Goal: Find specific page/section: Find specific page/section

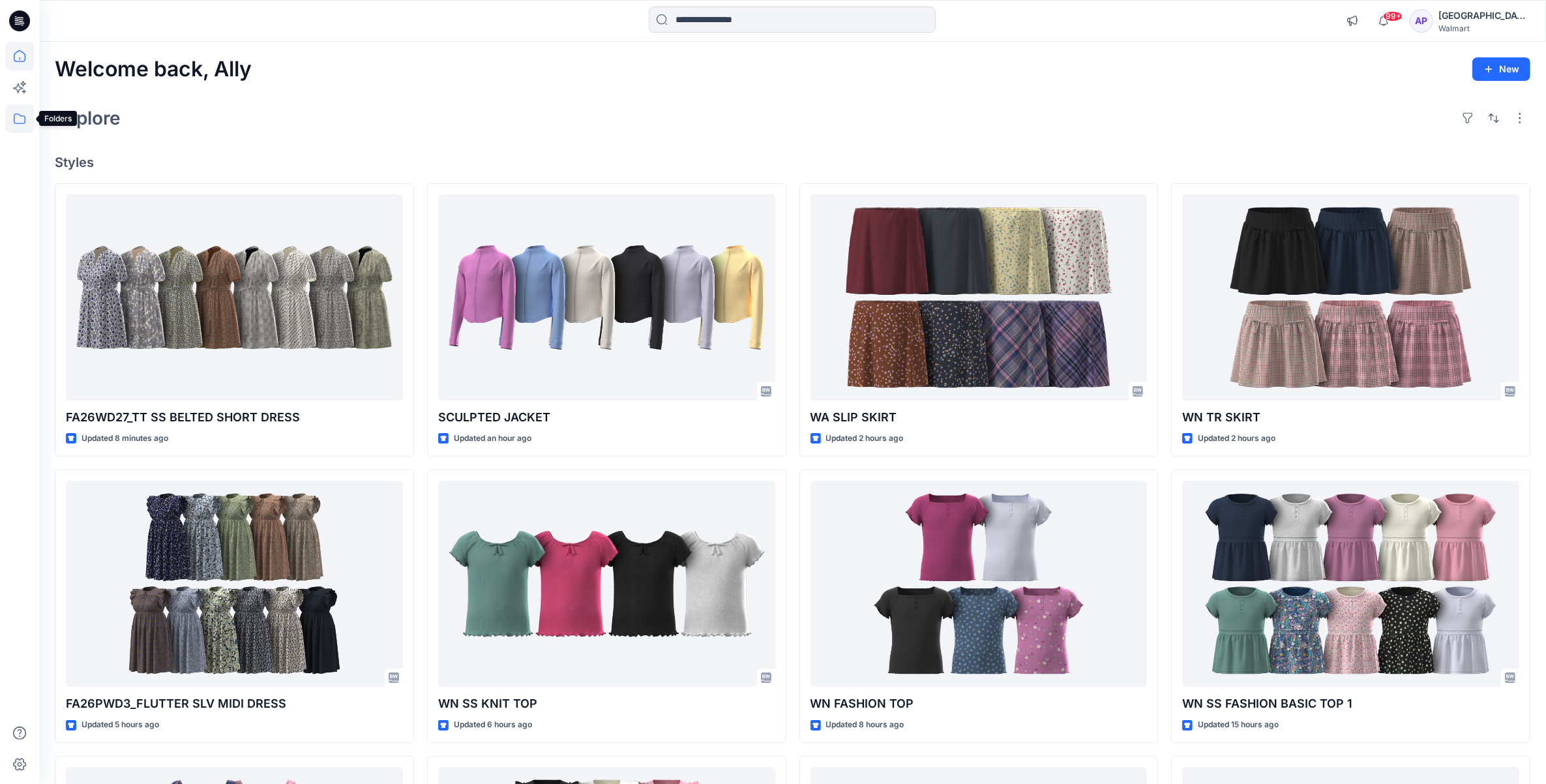
click at [21, 116] on icon at bounding box center [19, 118] width 29 height 29
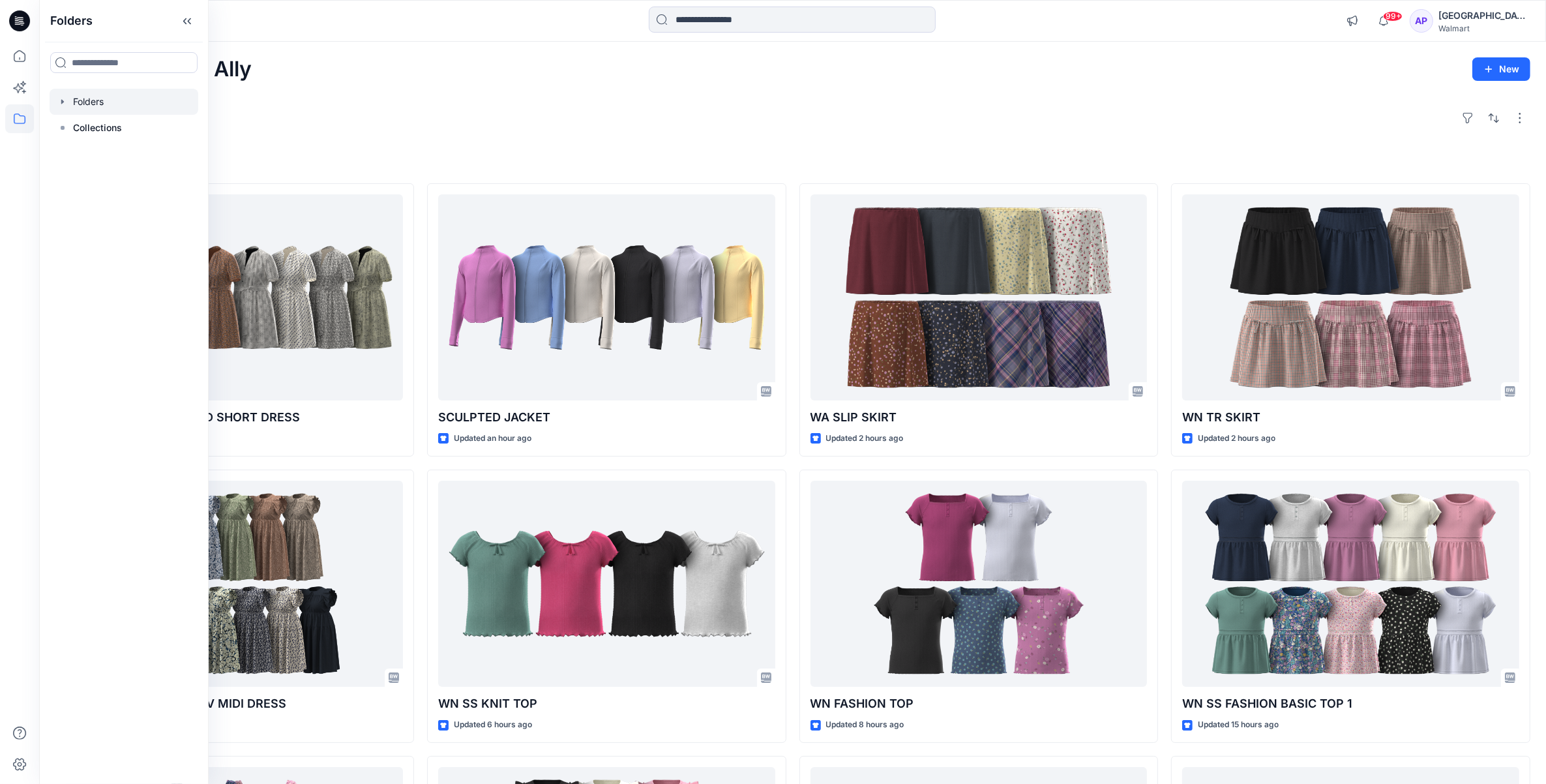
click at [80, 96] on div at bounding box center [124, 102] width 148 height 26
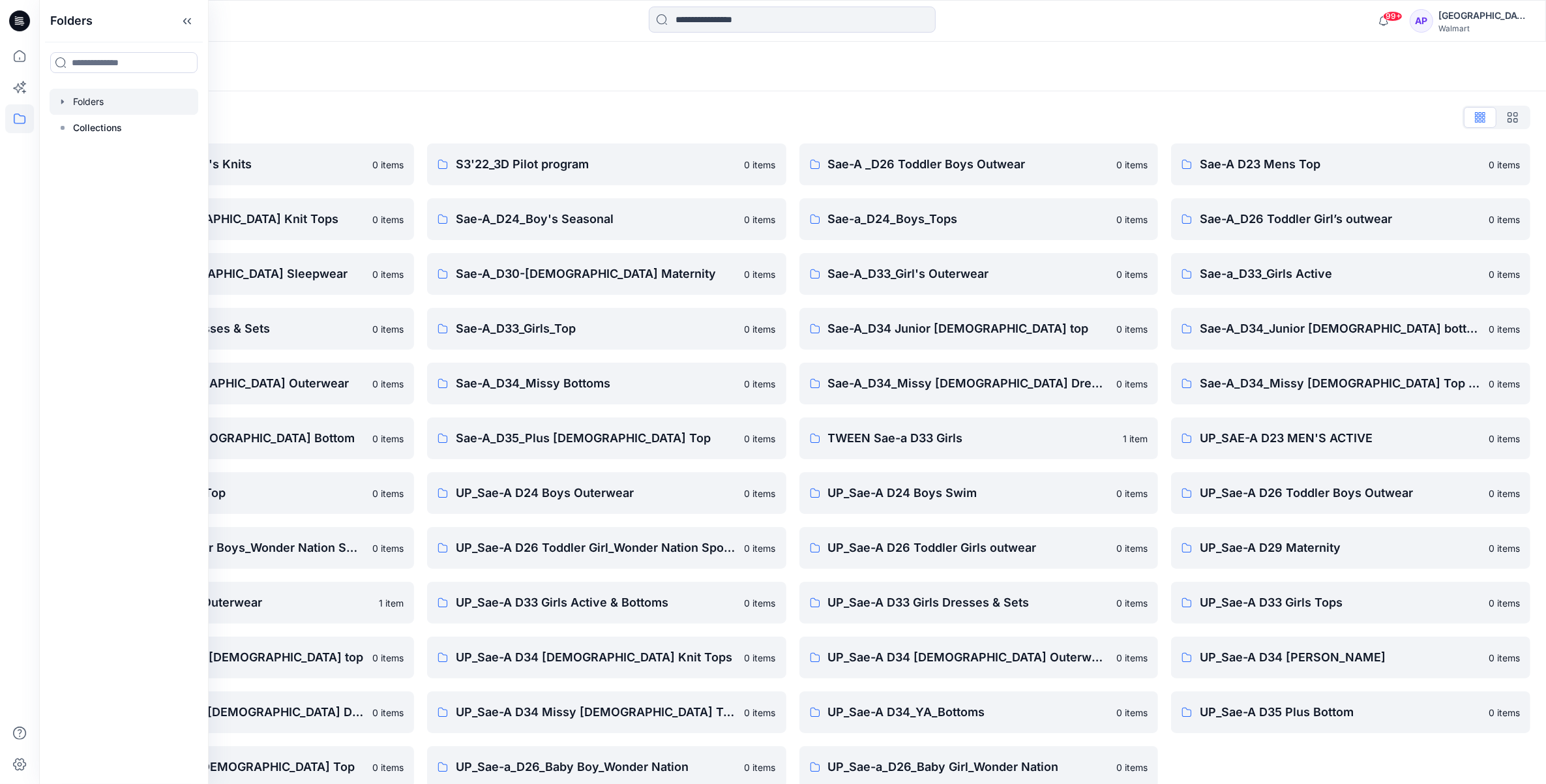
scroll to position [19, 0]
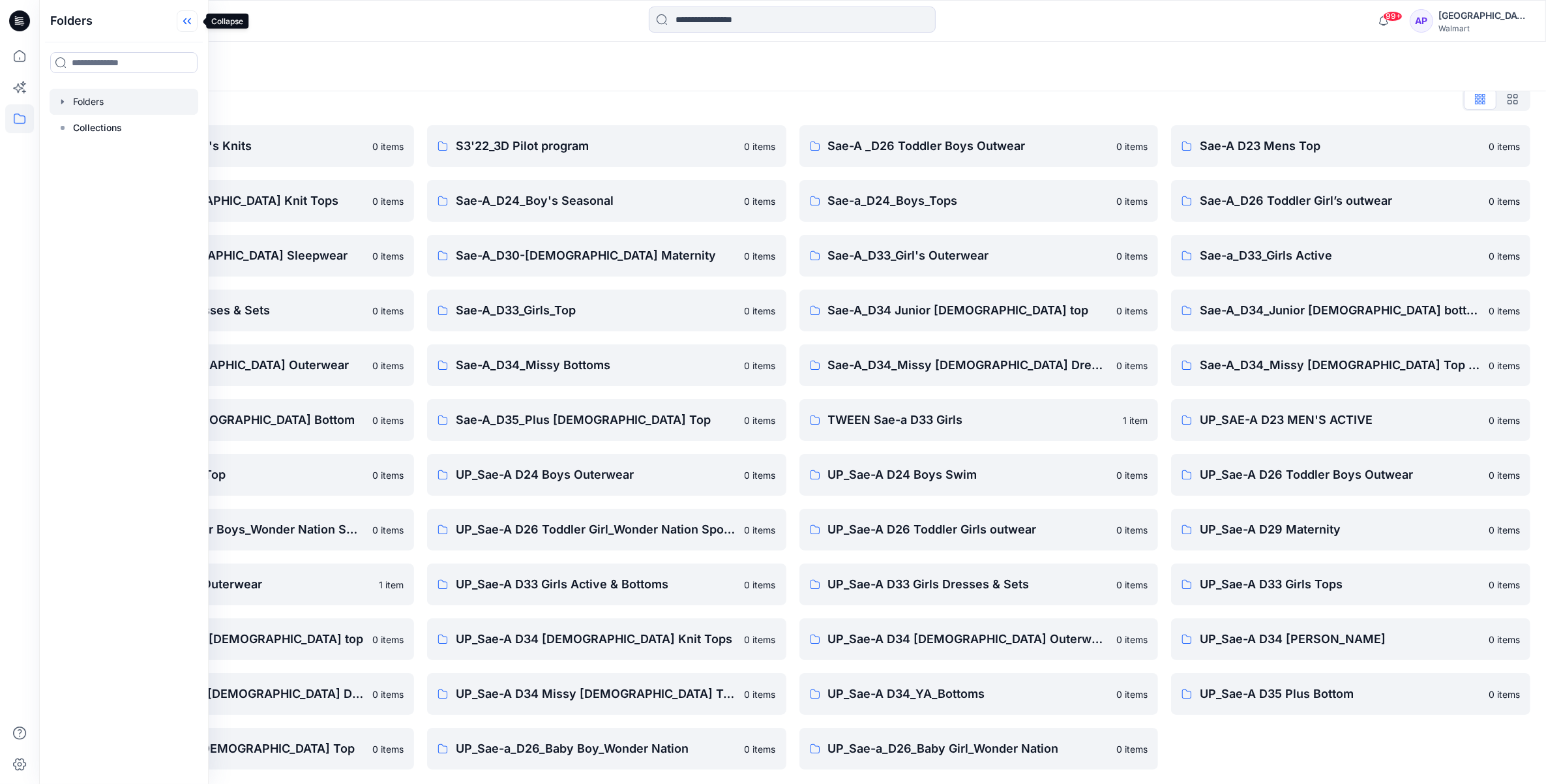
click at [186, 19] on icon at bounding box center [185, 21] width 4 height 6
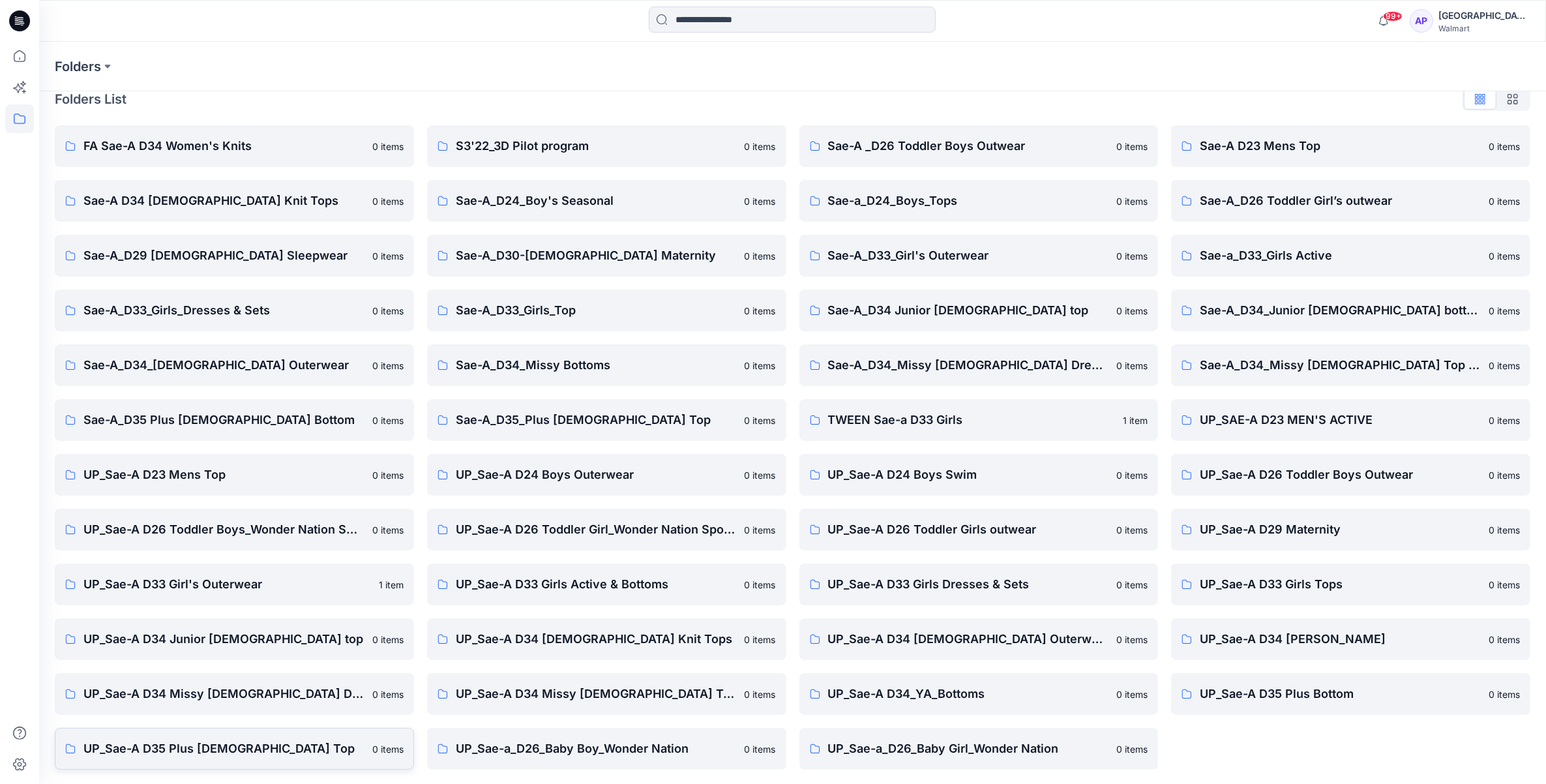
click at [215, 748] on p "UP_Sae-A D35 Plus [DEMOGRAPHIC_DATA] Top" at bounding box center [224, 749] width 281 height 19
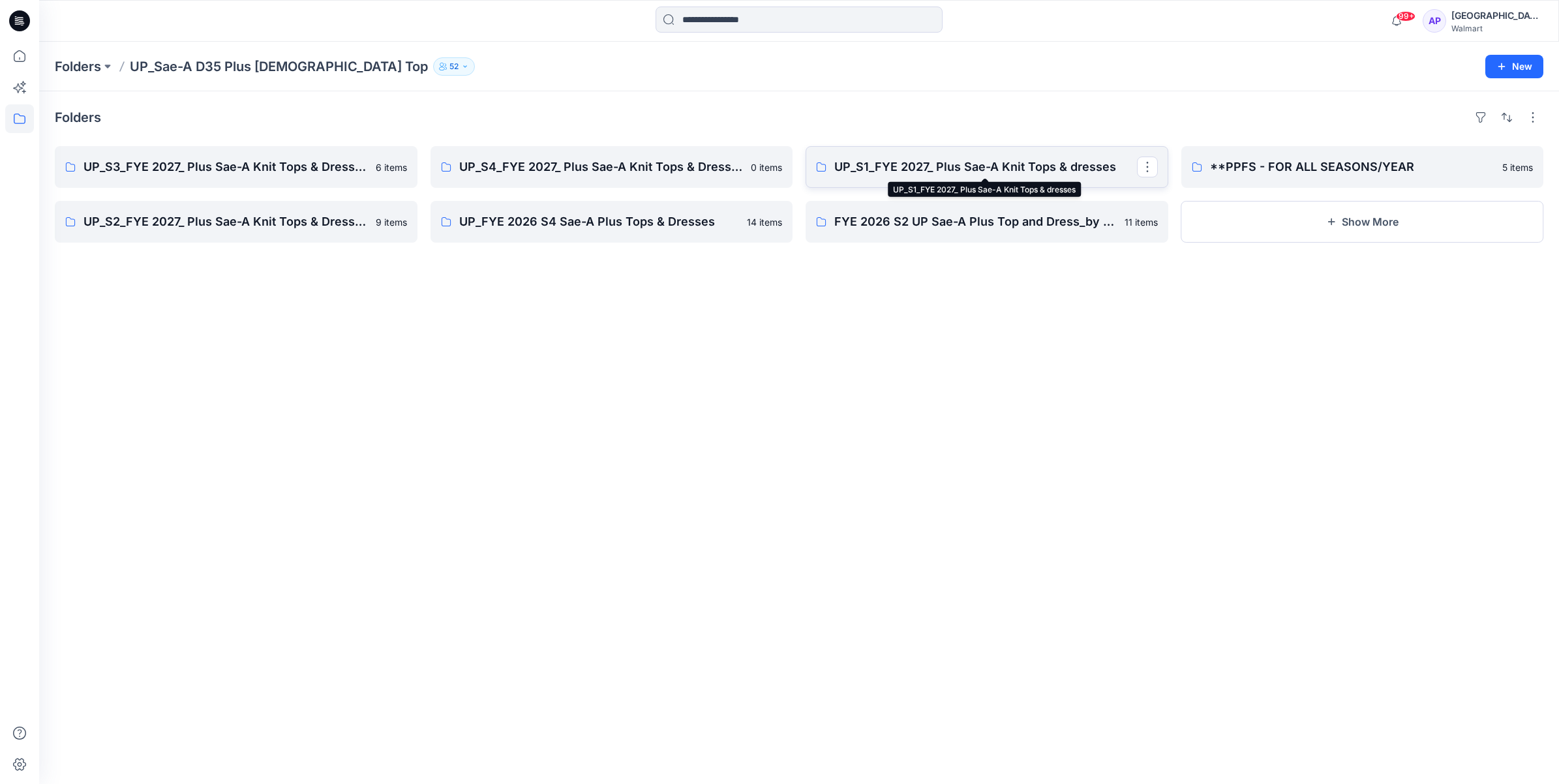
click at [979, 170] on p "UP_S1_FYE 2027_ Plus Sae-A Knit Tops & dresses" at bounding box center [986, 167] width 303 height 19
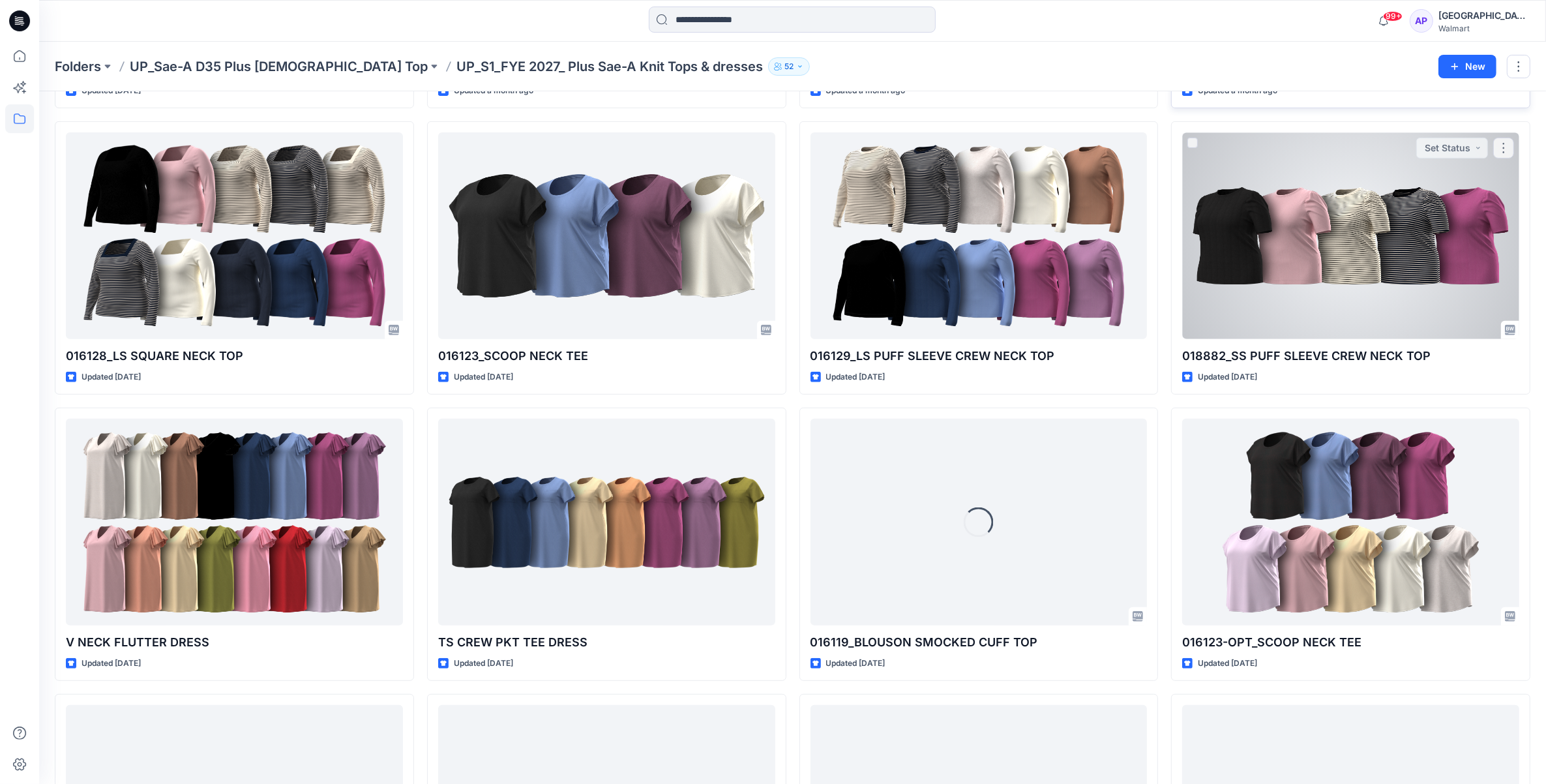
scroll to position [679, 0]
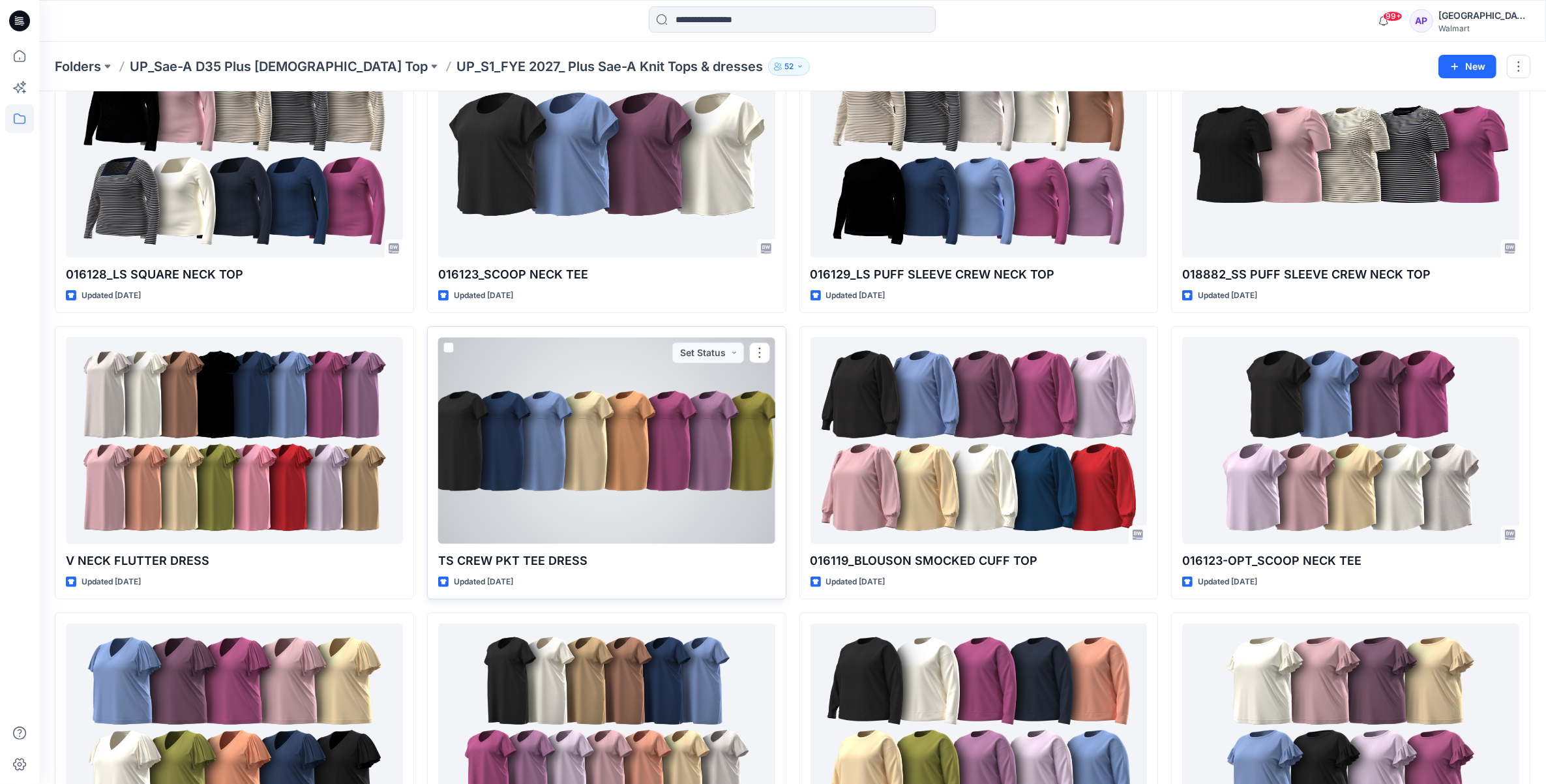
click at [678, 451] on div at bounding box center [607, 441] width 337 height 207
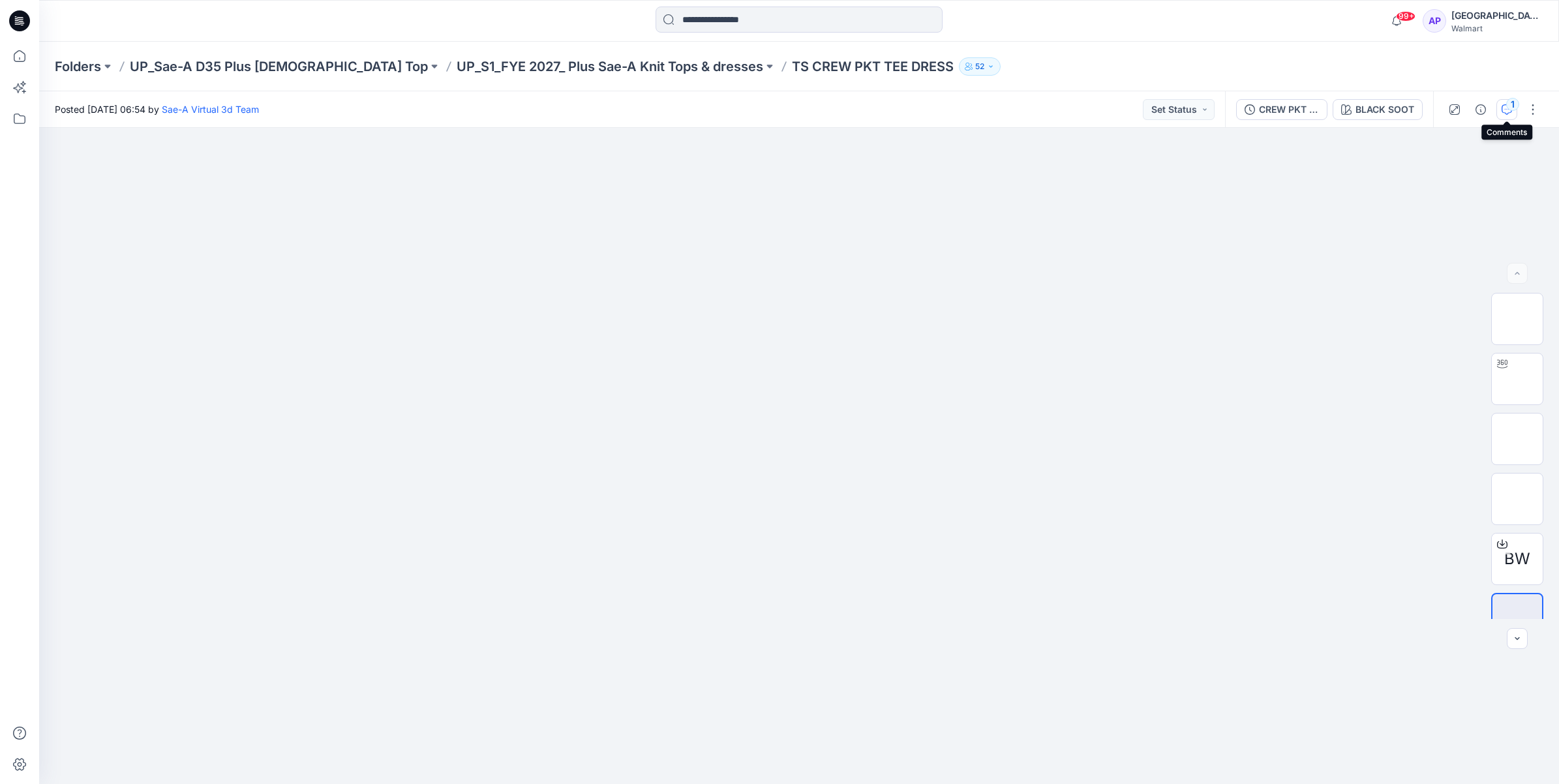
click at [1502, 111] on icon "button" at bounding box center [1507, 109] width 11 height 11
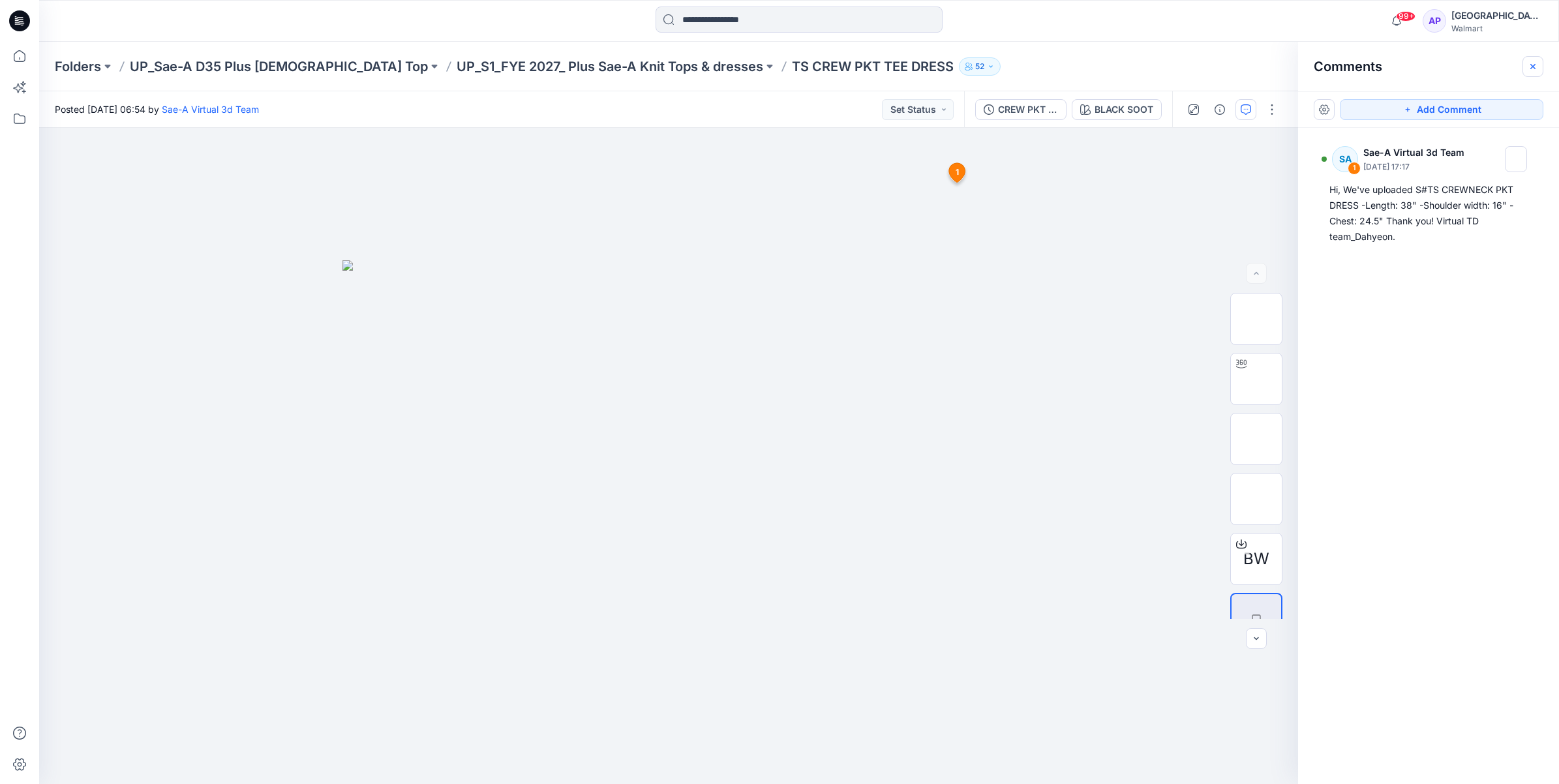
click at [1540, 67] on button "button" at bounding box center [1533, 67] width 21 height 21
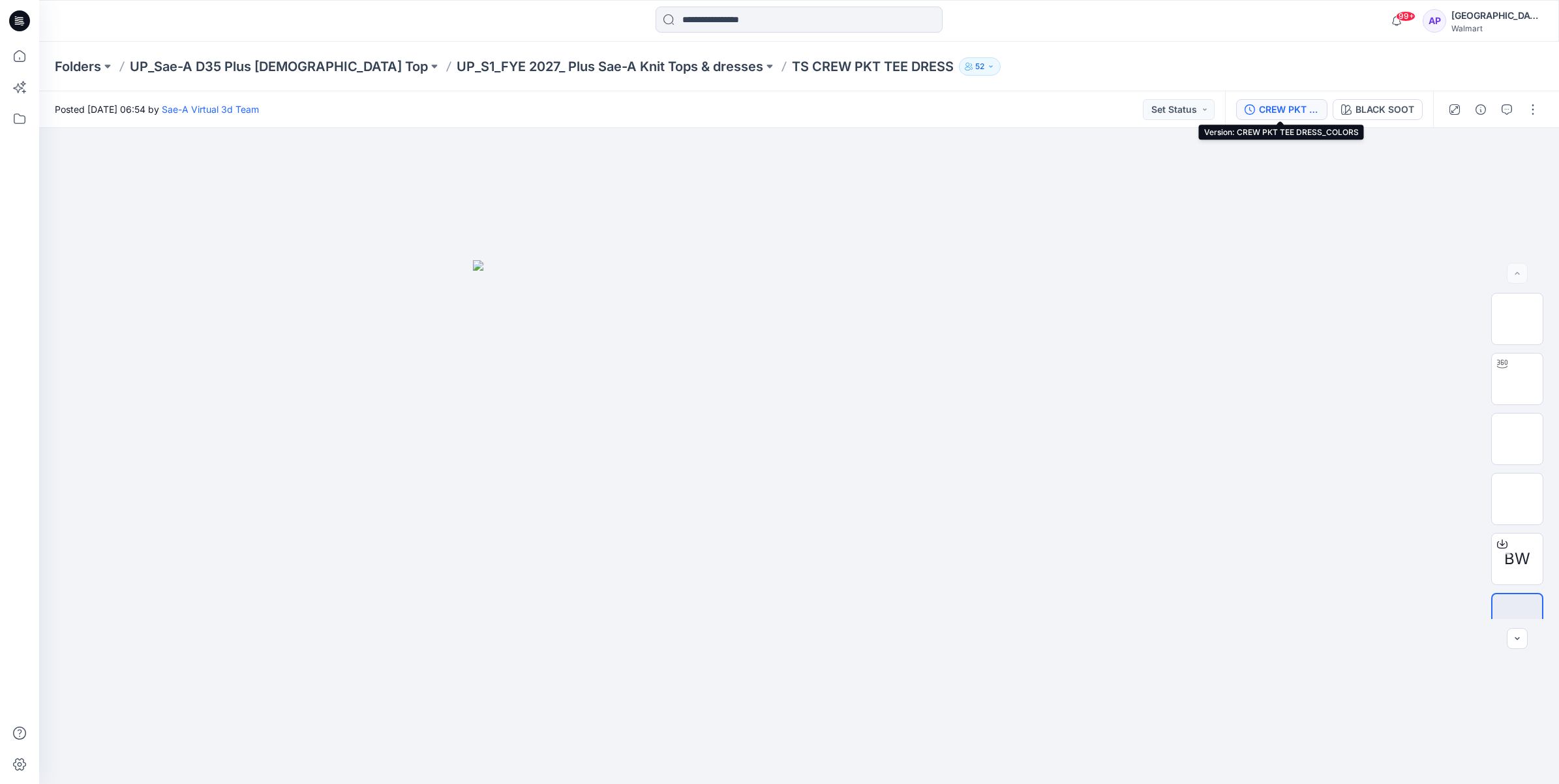
click at [1269, 109] on div "CREW PKT TEE DRESS_COLORS" at bounding box center [1290, 109] width 60 height 14
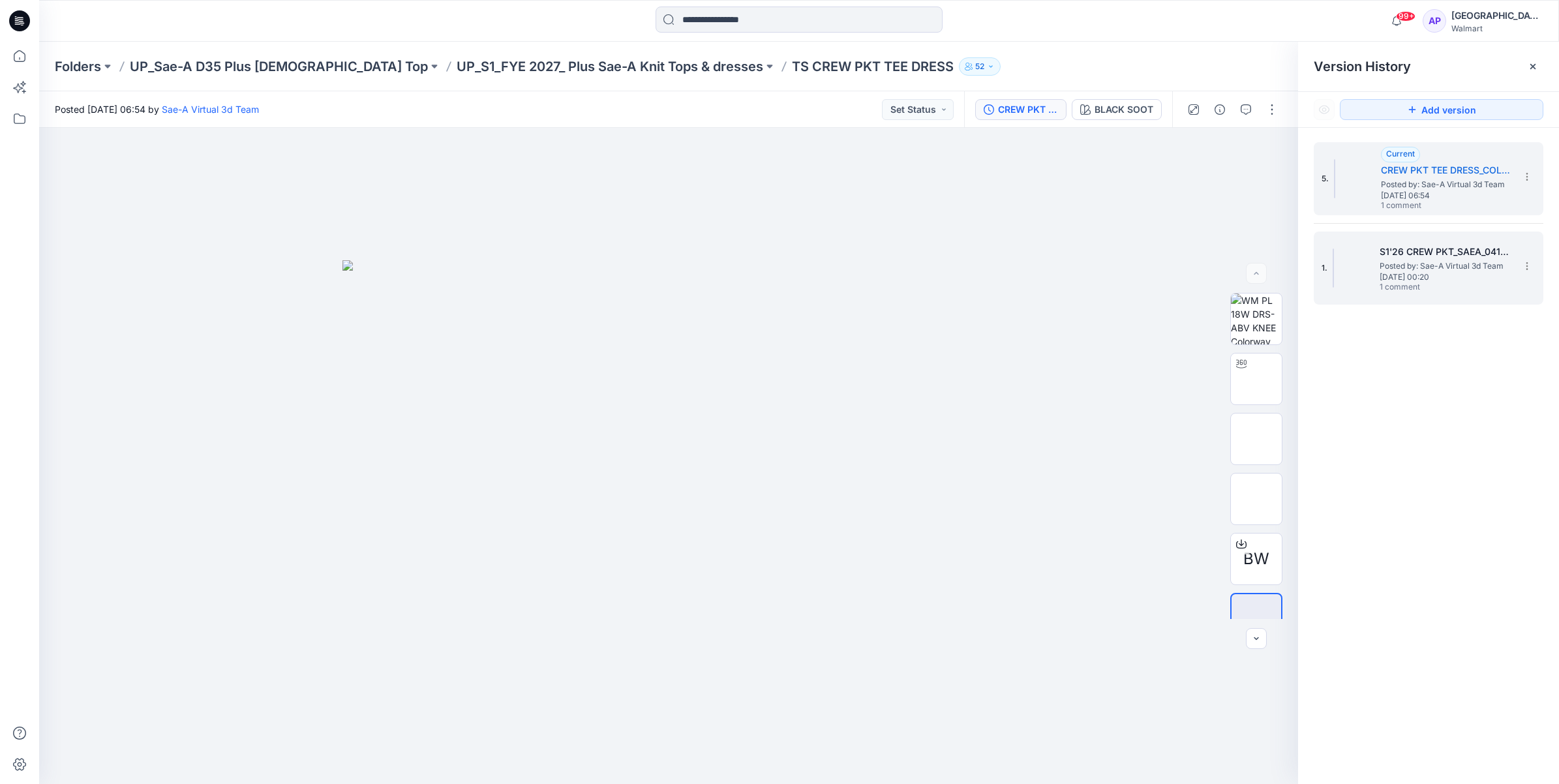
click at [1381, 250] on h5 "S1'26 CREW PKT_SAEA_041025" at bounding box center [1445, 252] width 131 height 16
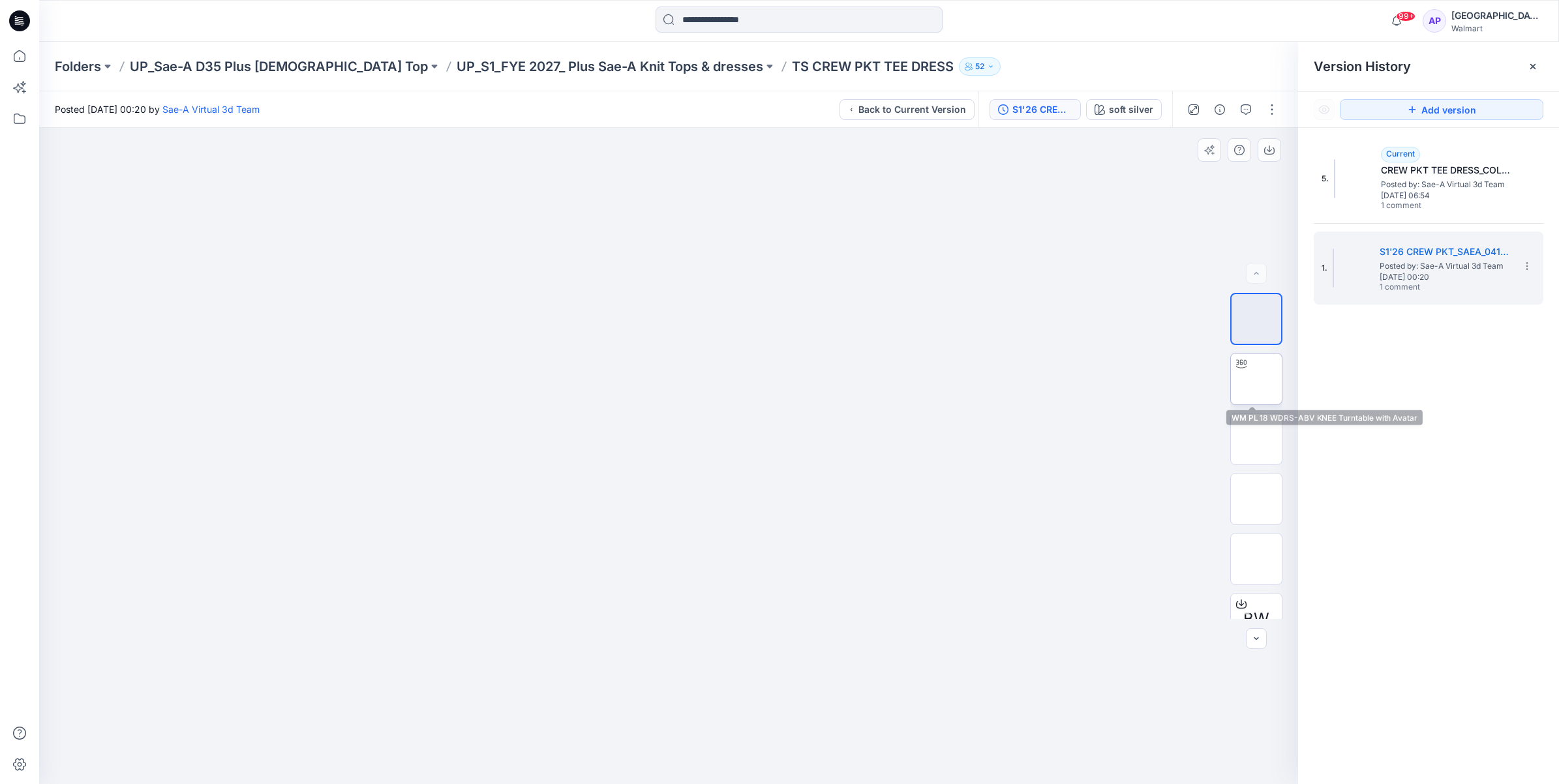
click at [1257, 379] on img at bounding box center [1257, 379] width 0 height 0
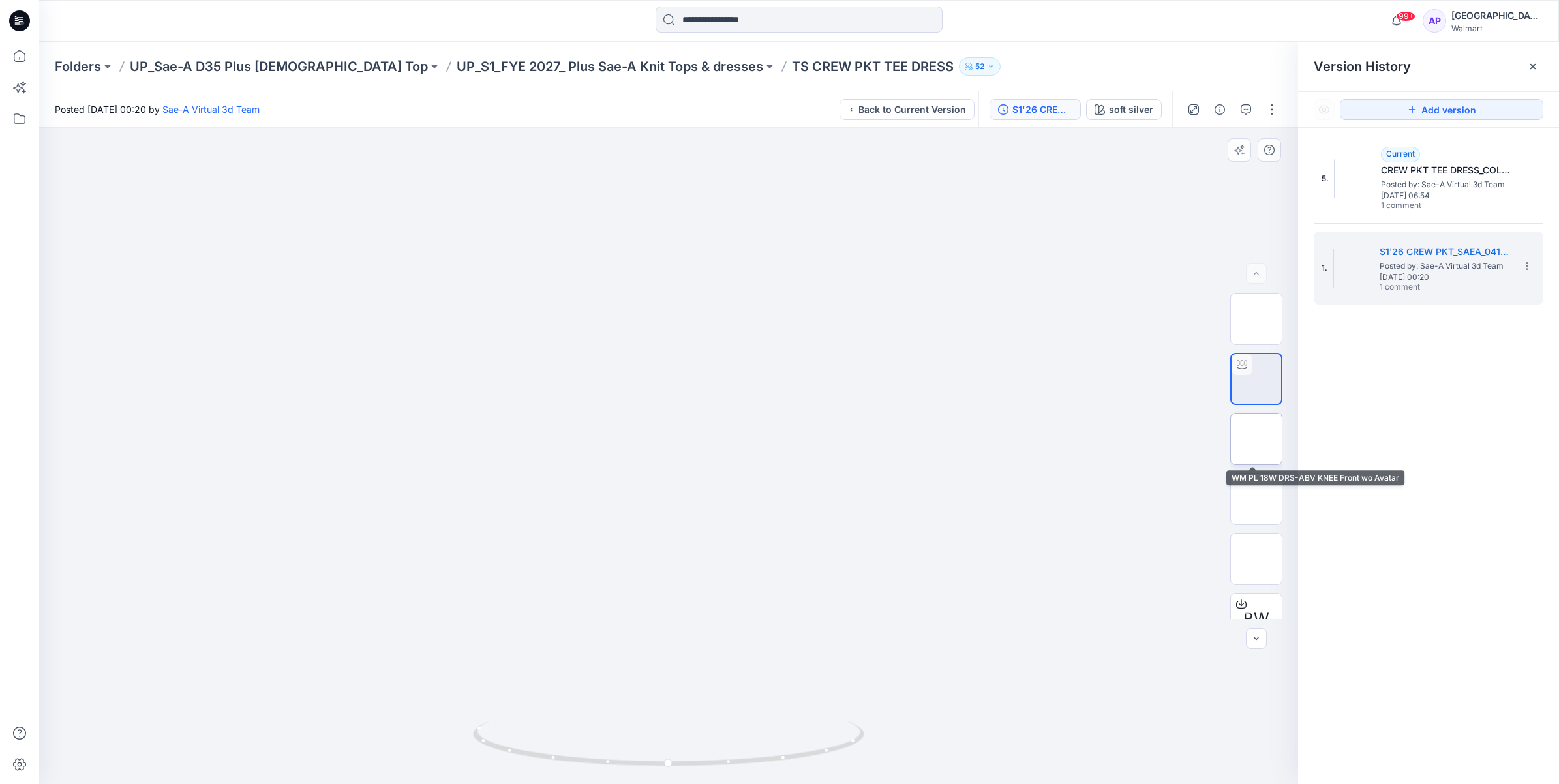
click at [1257, 439] on img at bounding box center [1257, 439] width 0 height 0
